Goal: Task Accomplishment & Management: Manage account settings

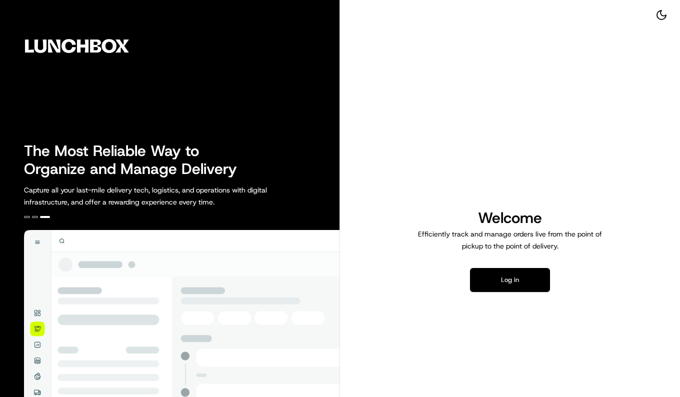
click at [499, 287] on button "Log in" at bounding box center [510, 280] width 80 height 24
